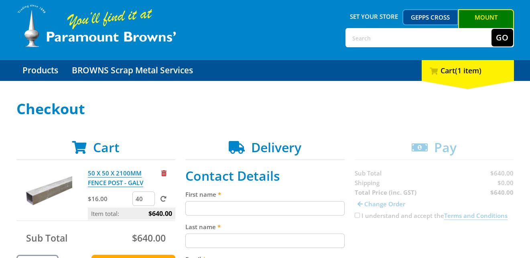
scroll to position [80, 0]
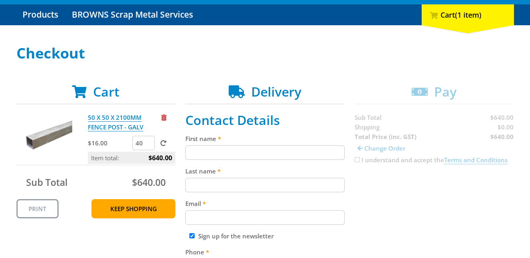
drag, startPoint x: 143, startPoint y: 143, endPoint x: 131, endPoint y: 144, distance: 12.1
click at [131, 144] on div "$16.00 40" at bounding box center [131, 144] width 87 height 16
type input "1"
click at [163, 145] on span at bounding box center [164, 143] width 6 height 6
click at [0, 0] on input "submit" at bounding box center [0, 0] width 0 height 0
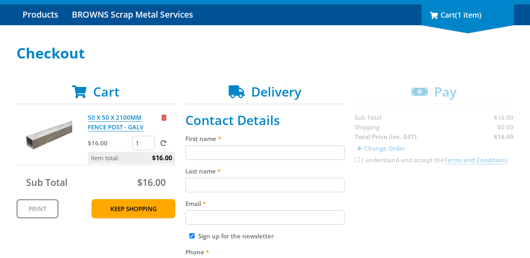
click at [458, 20] on div "1 Cart (1 item)" at bounding box center [468, 14] width 92 height 21
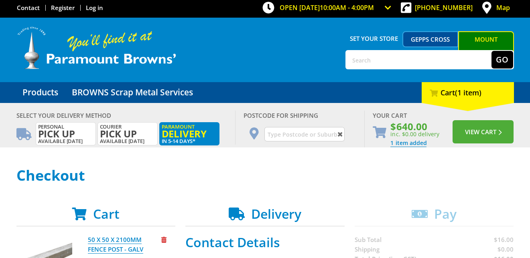
scroll to position [0, 0]
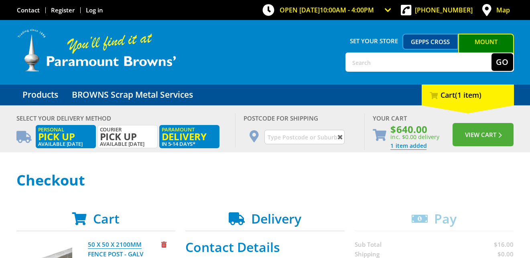
click at [77, 136] on span "Pick up" at bounding box center [65, 136] width 55 height 9
radio input "true"
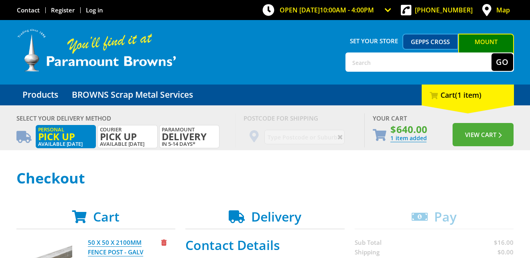
click at [51, 134] on span "Pick up" at bounding box center [65, 136] width 55 height 9
click at [473, 133] on button "View Cart" at bounding box center [483, 134] width 61 height 23
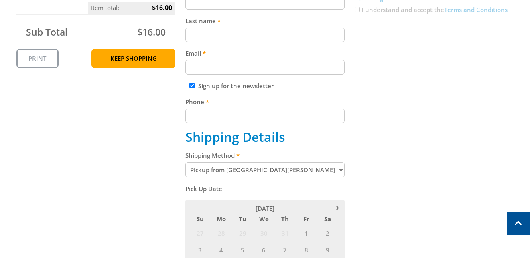
scroll to position [241, 0]
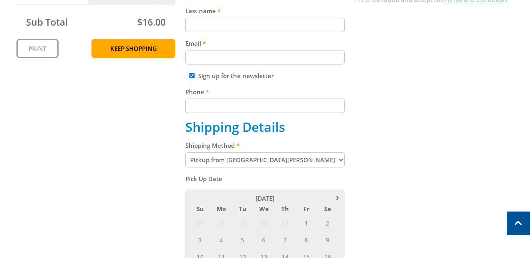
click at [296, 165] on select "Pickup from Mount Barker Delivery" at bounding box center [264, 160] width 159 height 15
select select "Delivery"
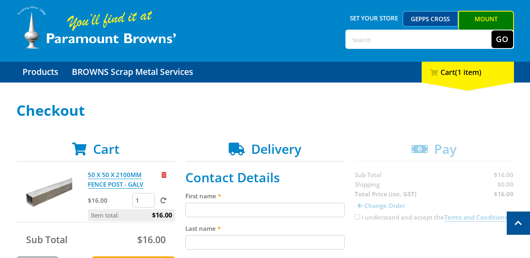
scroll to position [0, 0]
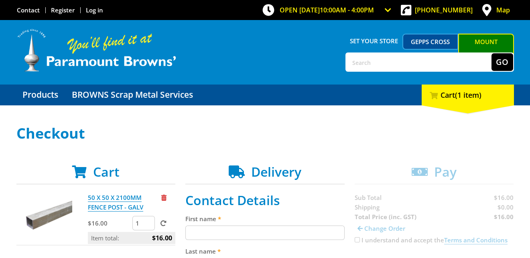
drag, startPoint x: 142, startPoint y: 222, endPoint x: 136, endPoint y: 222, distance: 5.6
click at [136, 222] on input "1" at bounding box center [143, 223] width 22 height 14
type input "40"
click at [164, 225] on span at bounding box center [164, 224] width 6 height 6
click at [0, 0] on input "submit" at bounding box center [0, 0] width 0 height 0
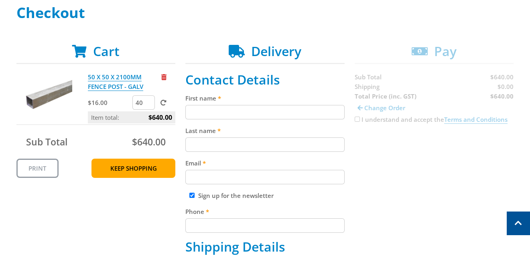
scroll to position [120, 0]
click at [233, 102] on label "First name" at bounding box center [264, 99] width 159 height 10
click at [233, 106] on input "First name" at bounding box center [264, 113] width 159 height 14
type input "Ian"
type input "Johnston"
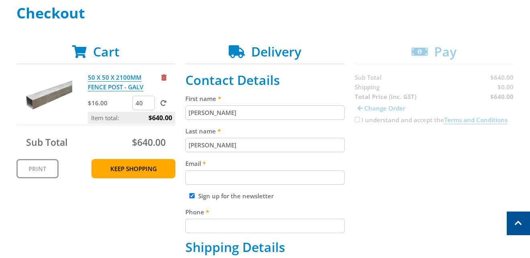
type input "ianjohnston1001@gmail.com"
type input "0436696946"
type input "Ian Johnston"
type input "8 Paterson Street"
type input "BUTE (SA)"
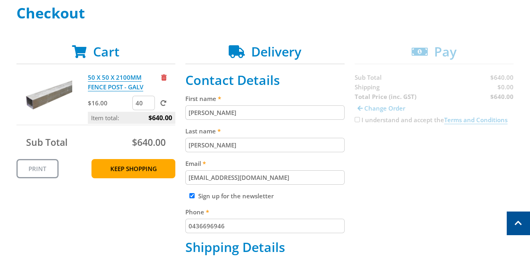
type input "5560"
select select "SA"
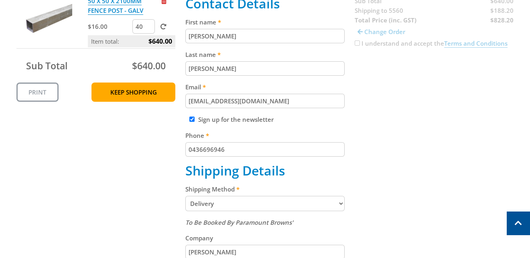
scroll to position [281, 0]
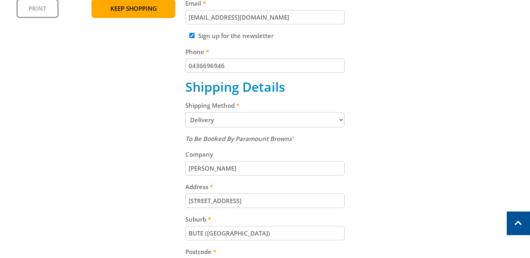
type input "Ian"
click at [208, 122] on select "Pickup from Mount Barker Delivery" at bounding box center [264, 119] width 159 height 15
click at [185, 112] on select "Pickup from Mount Barker Delivery" at bounding box center [264, 119] width 159 height 15
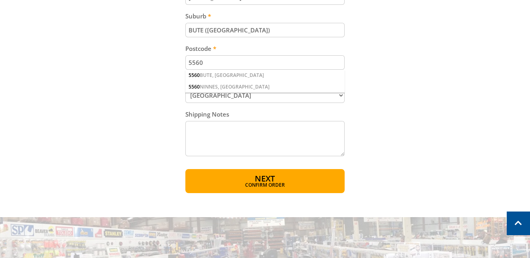
scroll to position [522, 0]
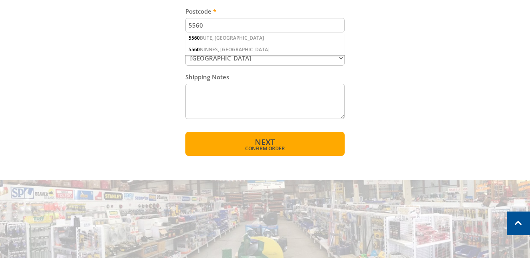
click at [239, 147] on span "Confirm order" at bounding box center [265, 148] width 125 height 5
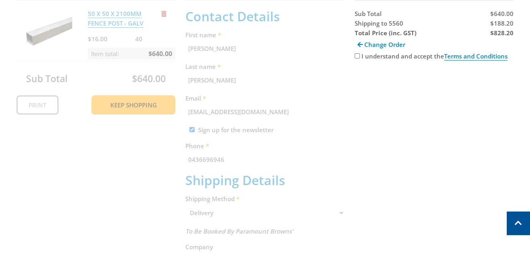
scroll to position [165, 0]
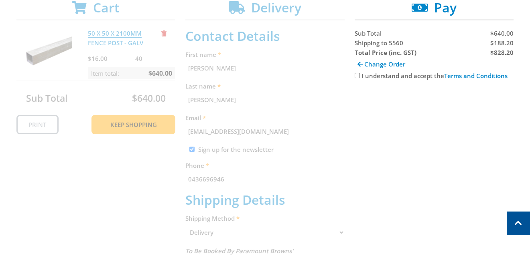
click at [160, 170] on div "Cart 50 X 50 X 2100MM FENCE POST - GALV $16.00 40 Item total: $640.00 Sub Total…" at bounding box center [265, 252] width 498 height 504
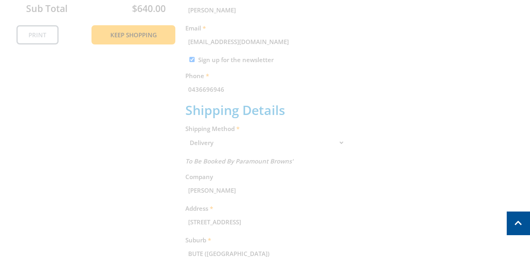
scroll to position [285, 0]
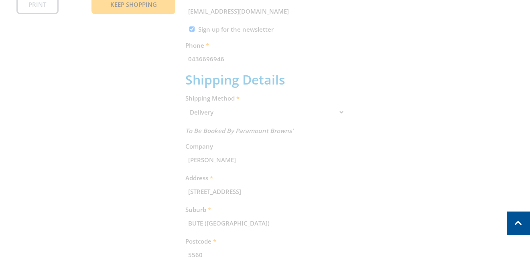
click at [155, 142] on div "Cart 50 X 50 X 2100MM FENCE POST - GALV $16.00 40 Item total: $640.00 Sub Total…" at bounding box center [265, 132] width 498 height 504
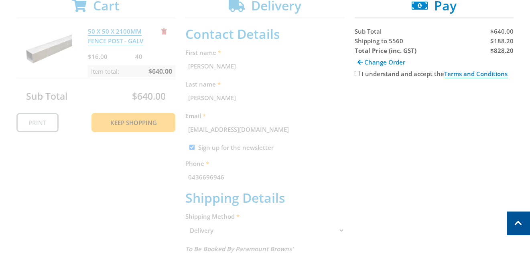
scroll to position [165, 0]
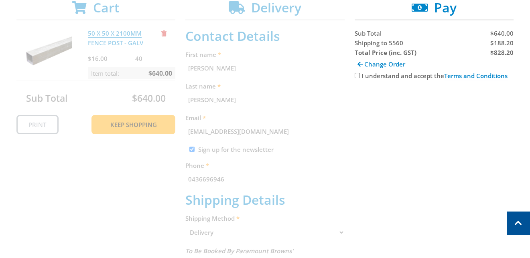
click at [356, 73] on input "I understand and accept the Terms and Conditions" at bounding box center [357, 75] width 5 height 5
checkbox input "true"
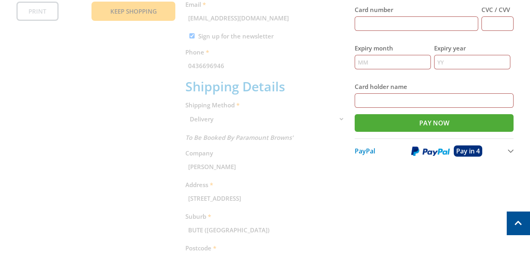
scroll to position [285, 0]
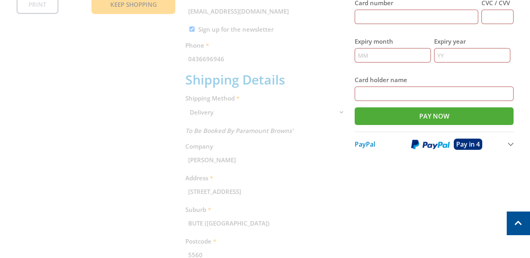
click at [171, 149] on div "Cart 50 X 50 X 2100MM FENCE POST - GALV $16.00 40 Item total: $640.00 Sub Total…" at bounding box center [265, 132] width 498 height 504
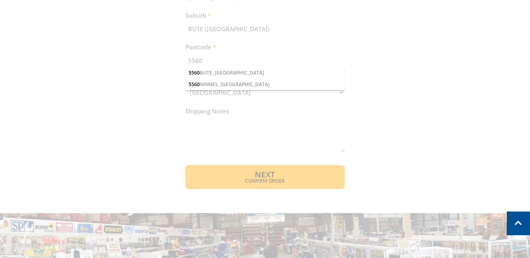
scroll to position [486, 0]
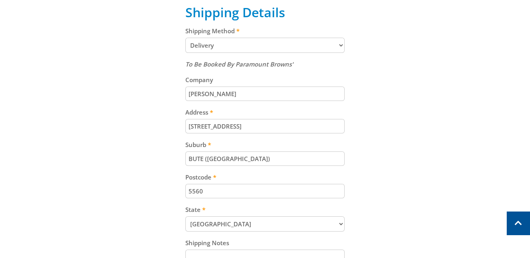
scroll to position [361, 0]
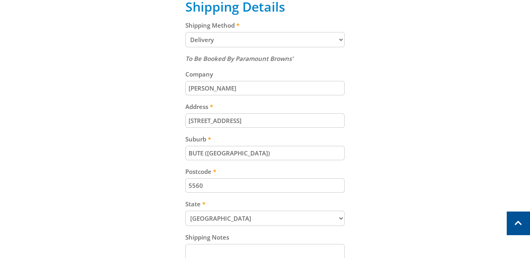
drag, startPoint x: 259, startPoint y: 117, endPoint x: 188, endPoint y: 118, distance: 71.4
click at [188, 118] on input "8 Paterson Street" at bounding box center [264, 121] width 159 height 14
type input "14 Figsbury street"
drag, startPoint x: 230, startPoint y: 150, endPoint x: 178, endPoint y: 155, distance: 52.4
click at [178, 155] on div "Cart 50 X 50 X 2100MM FENCE POST - GALV $16.00 40 Item total: $640.00 Sub Total…" at bounding box center [265, 59] width 498 height 513
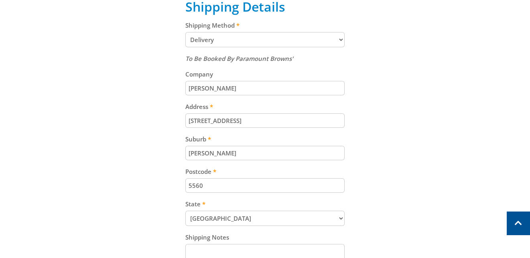
type input "elizabeth north"
drag, startPoint x: 203, startPoint y: 187, endPoint x: 186, endPoint y: 187, distance: 17.7
click at [186, 187] on input "5560" at bounding box center [264, 186] width 159 height 14
type input "1"
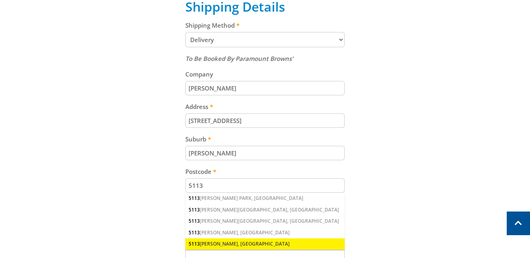
type input "5113"
click at [223, 244] on div "5113 ELIZABETH NORTH, SA" at bounding box center [264, 244] width 159 height 11
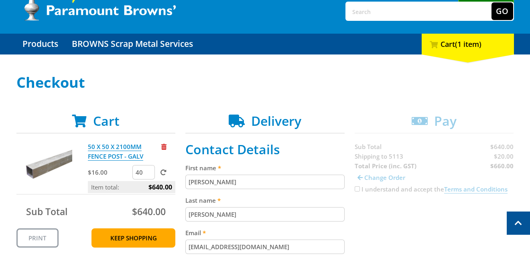
scroll to position [40, 0]
